Goal: Task Accomplishment & Management: Manage account settings

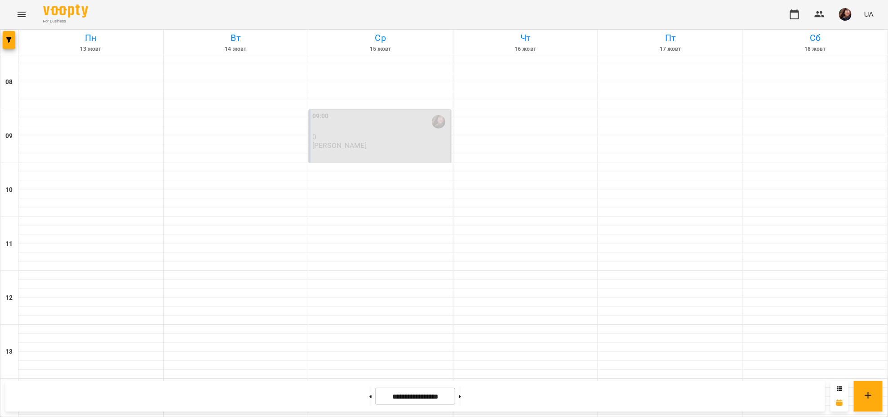
scroll to position [326, 0]
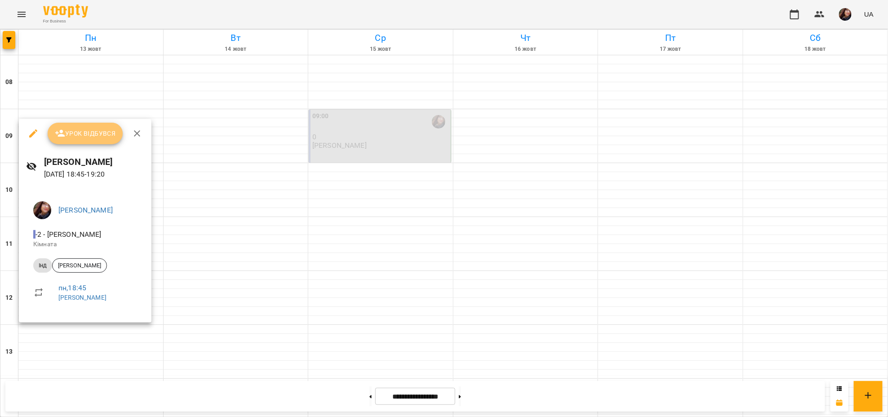
click at [77, 125] on button "Урок відбувся" at bounding box center [86, 134] width 76 height 22
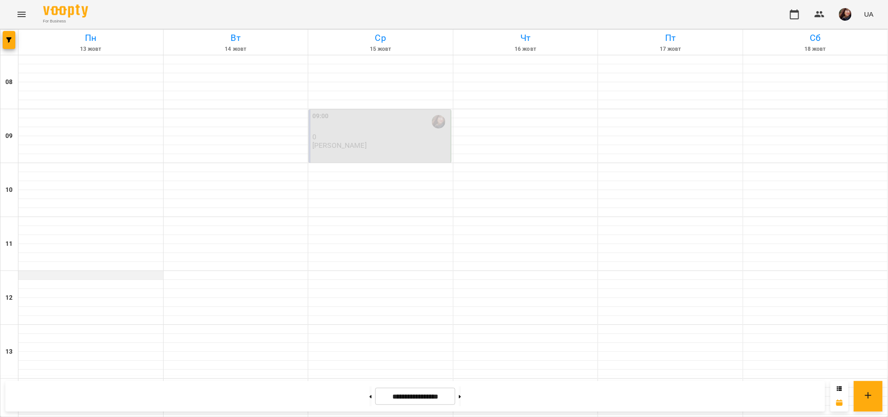
scroll to position [326, 0]
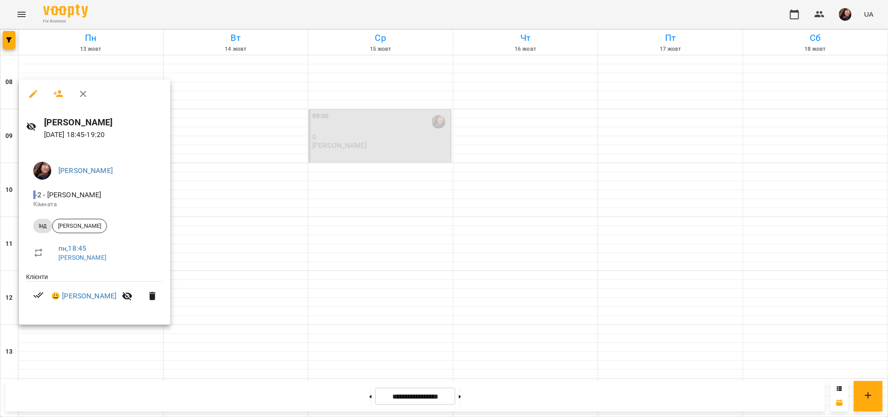
click at [184, 370] on div at bounding box center [444, 208] width 888 height 417
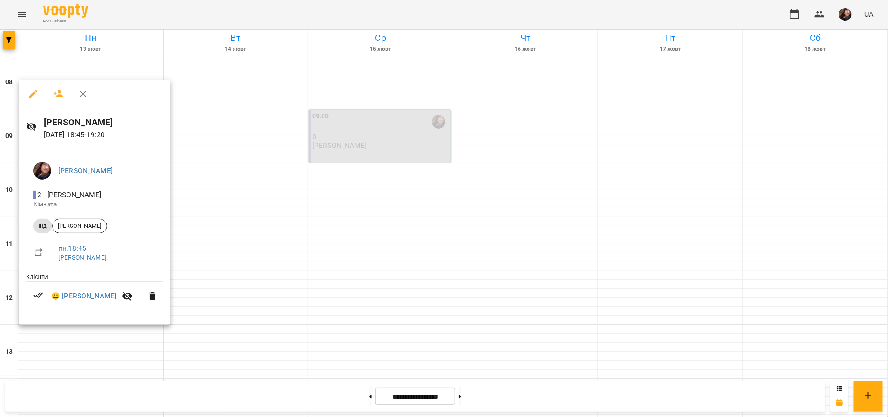
click at [256, 138] on div at bounding box center [444, 208] width 888 height 417
